Goal: Information Seeking & Learning: Check status

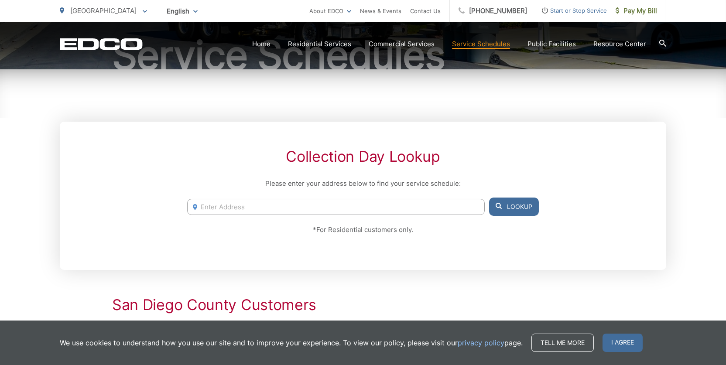
scroll to position [115, 0]
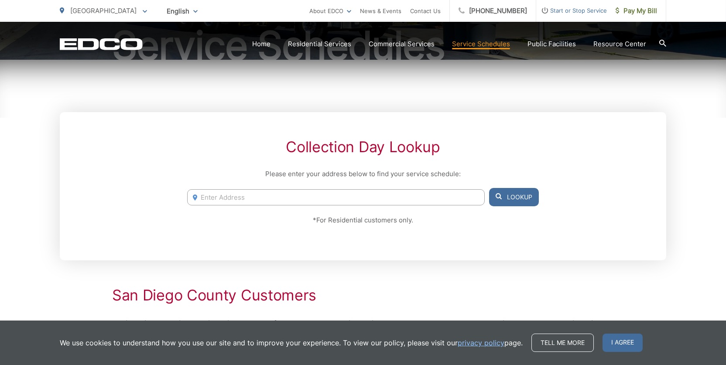
click at [356, 203] on input "Enter Address" at bounding box center [336, 197] width 298 height 16
click at [391, 254] on div "Collection Day Lookup Please enter your address below to find your service sche…" at bounding box center [363, 186] width 607 height 148
click at [276, 193] on input "4267 winona sando" at bounding box center [336, 197] width 298 height 16
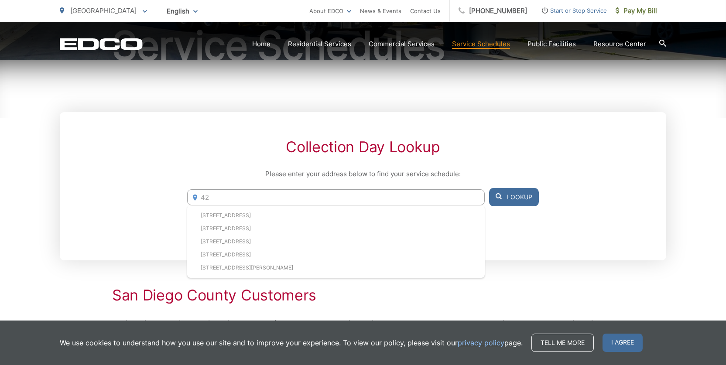
type input "4"
click at [349, 219] on li "5117 73rd St, San Diego, CA, 92115" at bounding box center [336, 215] width 298 height 13
type input "5117 73rd St, San Diego, CA, 92115"
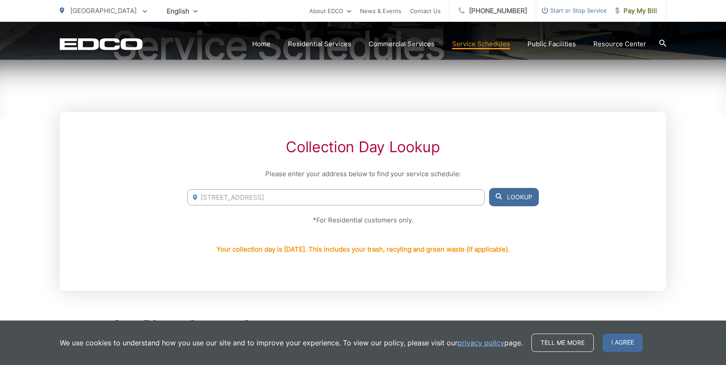
scroll to position [76, 0]
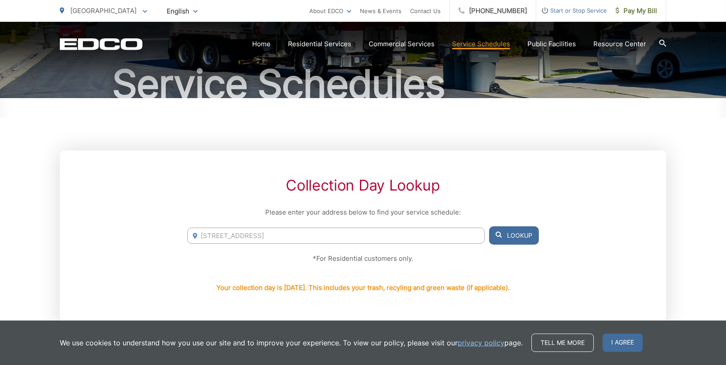
click at [498, 89] on h1 "Service Schedules" at bounding box center [363, 84] width 607 height 44
click at [268, 40] on link "Home" at bounding box center [261, 44] width 18 height 10
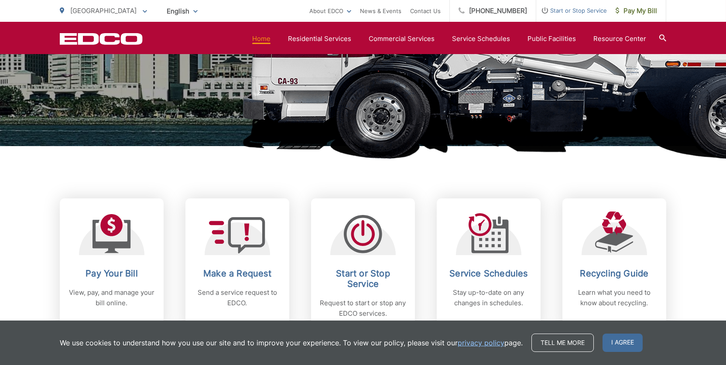
scroll to position [306, 0]
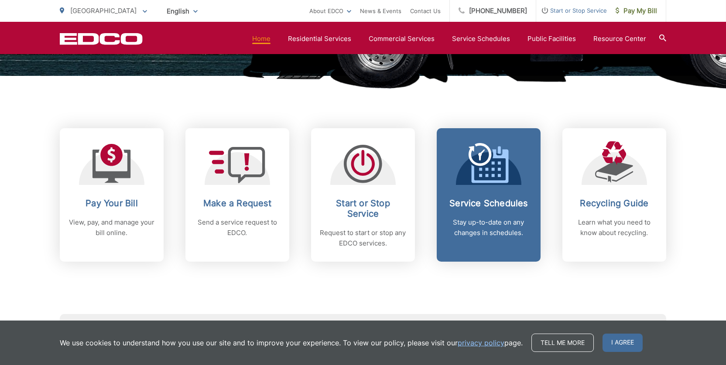
click at [488, 187] on link "Service Schedules Stay up-to-date on any changes in schedules." at bounding box center [489, 195] width 104 height 134
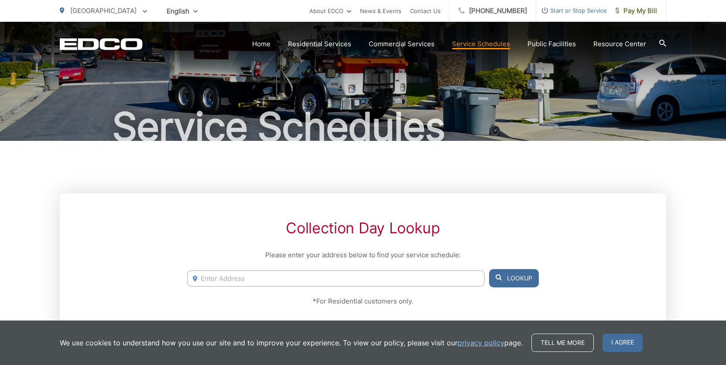
scroll to position [76, 0]
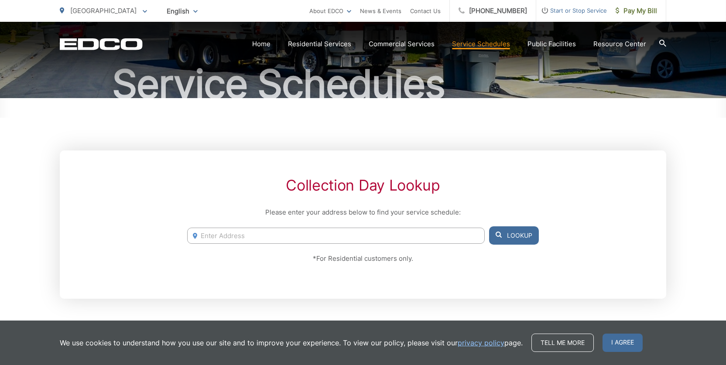
click at [374, 243] on input "Enter Address" at bounding box center [336, 236] width 298 height 16
click at [373, 234] on input "Enter Address" at bounding box center [336, 236] width 298 height 16
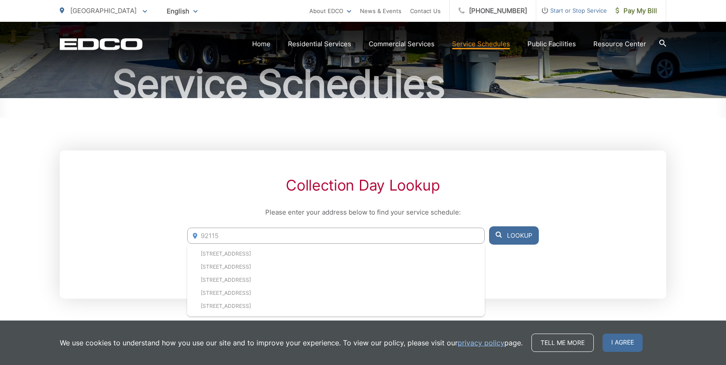
type input "92115"
click at [521, 233] on button "Lookup" at bounding box center [514, 236] width 50 height 18
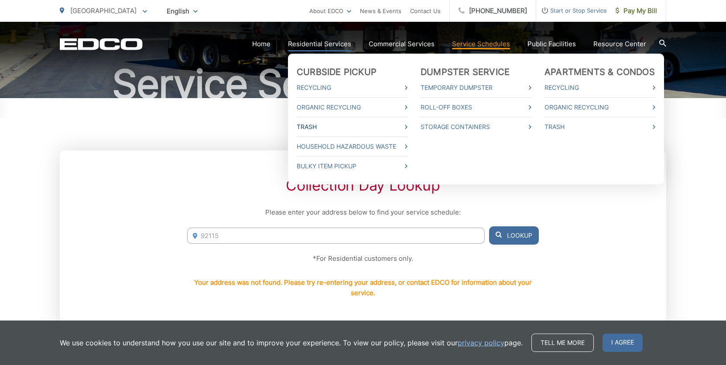
click at [363, 129] on link "Trash" at bounding box center [352, 127] width 111 height 10
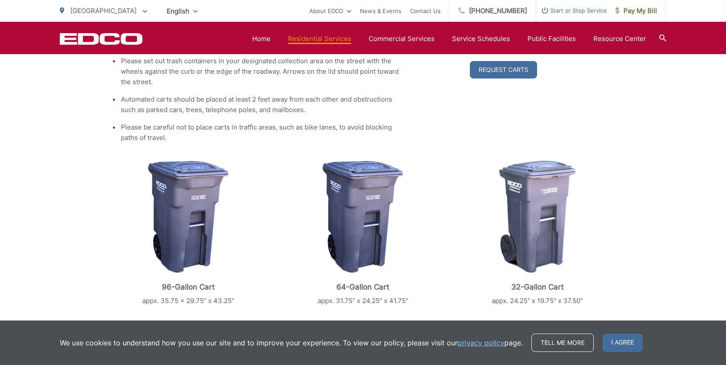
scroll to position [421, 0]
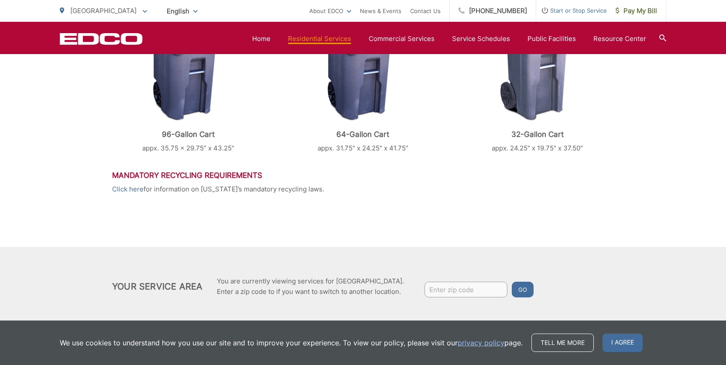
click at [453, 292] on input "Enter zip code" at bounding box center [466, 290] width 83 height 16
type input "92115"
click at [518, 291] on button "Go" at bounding box center [523, 290] width 22 height 16
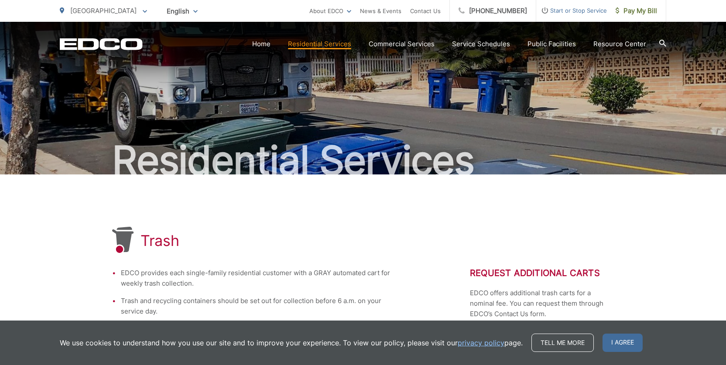
click at [103, 8] on span "[GEOGRAPHIC_DATA]" at bounding box center [103, 11] width 66 height 8
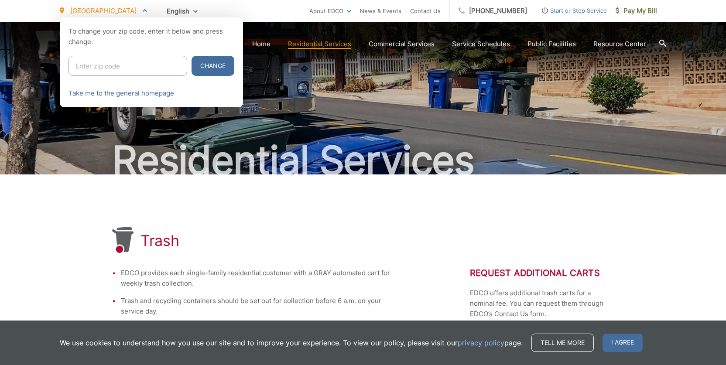
click at [156, 69] on input "Enter zip code" at bounding box center [128, 66] width 119 height 20
type input "92115"
click at [194, 65] on button "Change" at bounding box center [213, 66] width 43 height 20
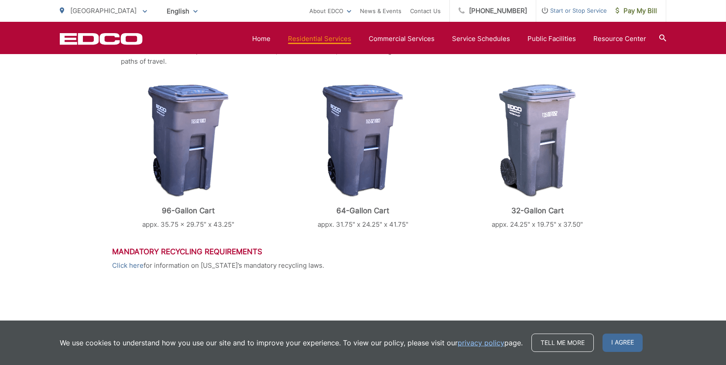
scroll to position [435, 0]
